Goal: Task Accomplishment & Management: Use online tool/utility

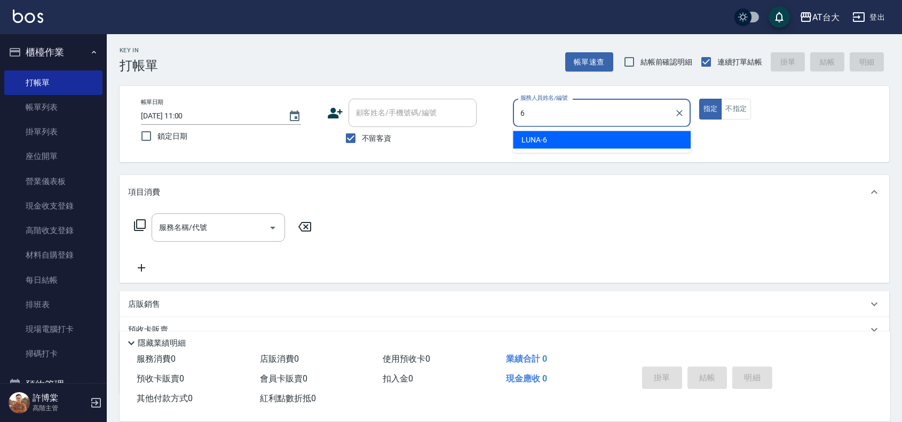
type input "LUNA-6"
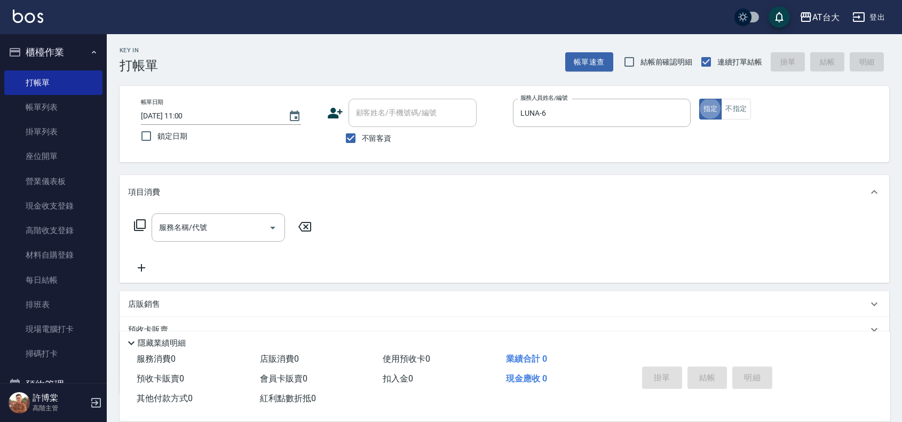
type button "true"
click at [740, 119] on button "不指定" at bounding box center [736, 109] width 30 height 21
click at [735, 116] on button "不指定" at bounding box center [736, 109] width 30 height 21
type button "false"
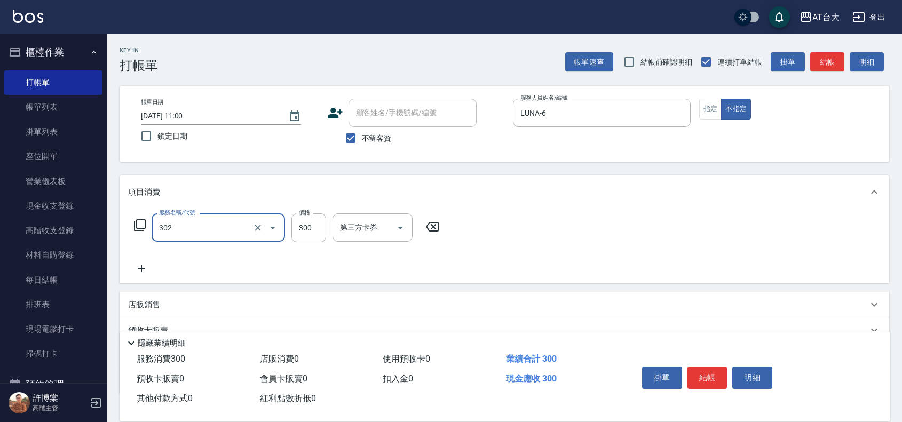
type input "剪髮(302)"
type input "399"
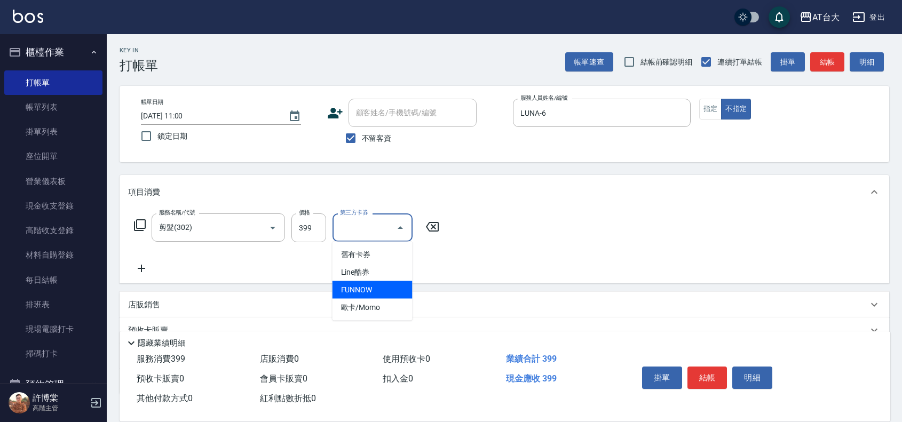
click at [383, 291] on span "FUNNOW" at bounding box center [373, 290] width 80 height 18
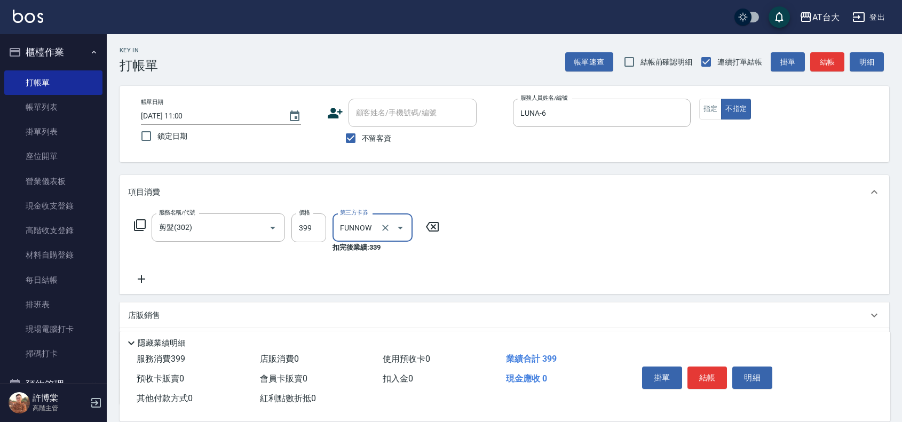
type input "FUNNOW"
click at [698, 375] on button "結帳" at bounding box center [707, 378] width 40 height 22
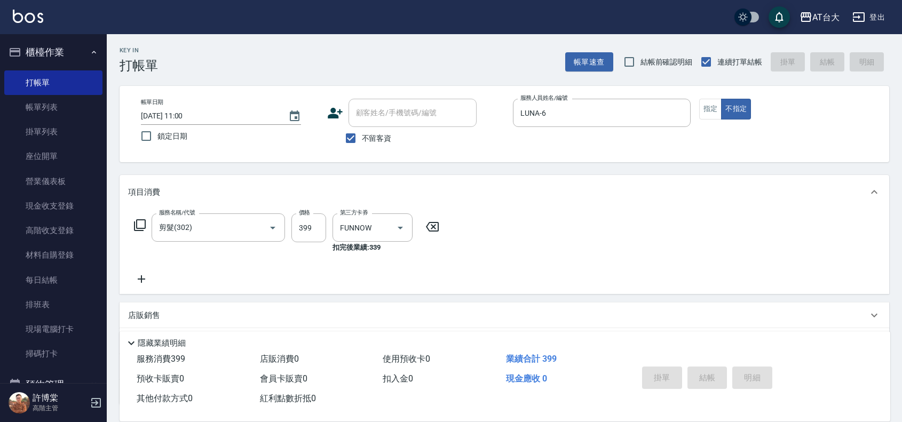
type input "[DATE] 11:45"
